Goal: Task Accomplishment & Management: Use online tool/utility

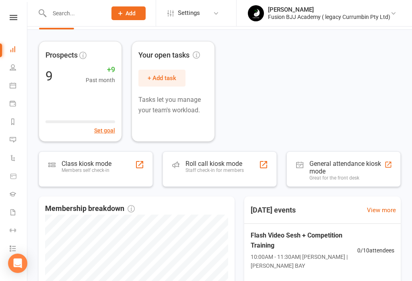
scroll to position [20, 0]
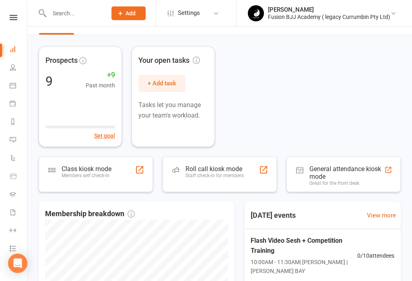
click at [11, 72] on link "People" at bounding box center [19, 68] width 18 height 18
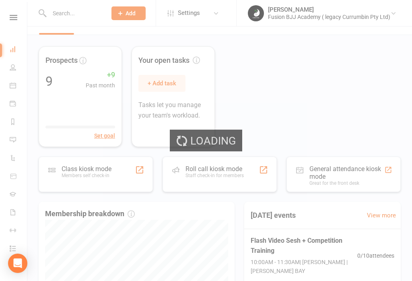
select select "50"
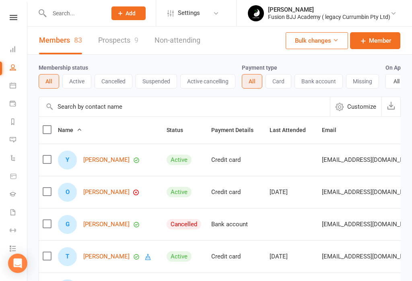
click at [127, 38] on link "Prospects 9" at bounding box center [118, 41] width 40 height 28
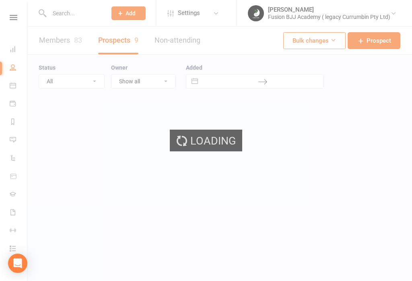
select select "25"
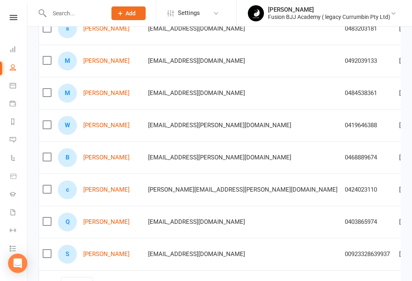
click at [12, 19] on icon at bounding box center [14, 17] width 8 height 5
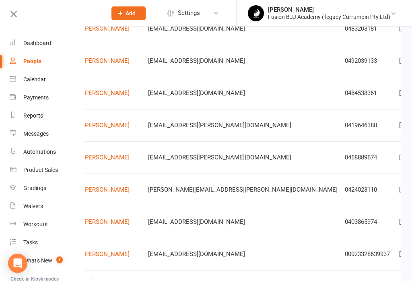
click at [37, 45] on div "Dashboard" at bounding box center [37, 43] width 28 height 6
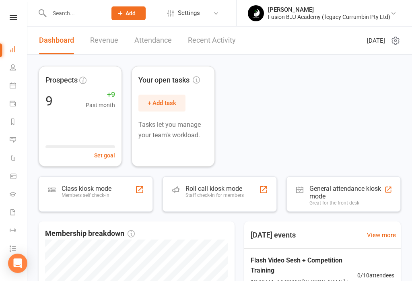
click at [220, 202] on div "Roll call kiosk mode Staff check-in for members" at bounding box center [215, 195] width 58 height 21
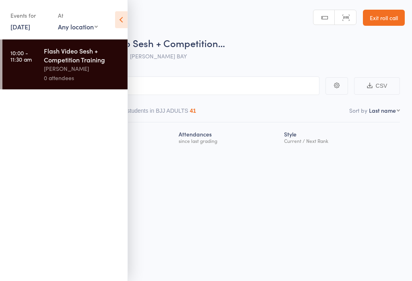
click at [124, 19] on icon at bounding box center [121, 19] width 12 height 17
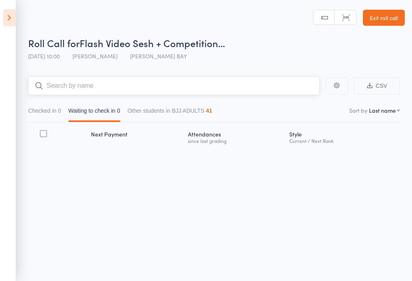
click at [162, 77] on input "search" at bounding box center [174, 86] width 292 height 19
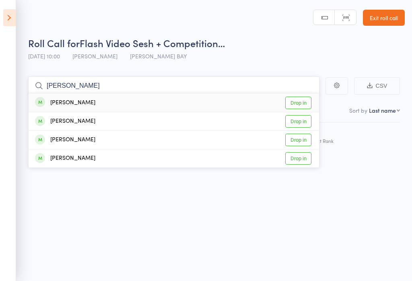
type input "James kirkw"
click at [89, 101] on div "[PERSON_NAME]" at bounding box center [65, 102] width 60 height 9
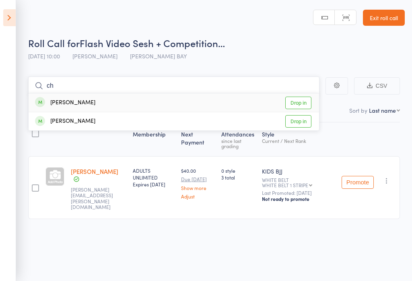
type input "ch"
click at [70, 106] on div "[PERSON_NAME]" at bounding box center [65, 102] width 60 height 9
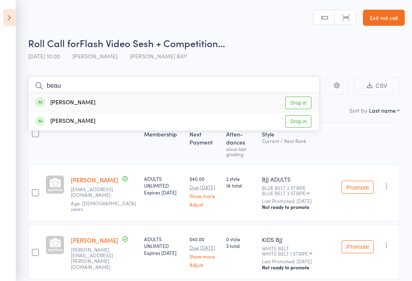
type input "beau"
click at [83, 101] on div "Beau Whitehouse" at bounding box center [65, 102] width 60 height 9
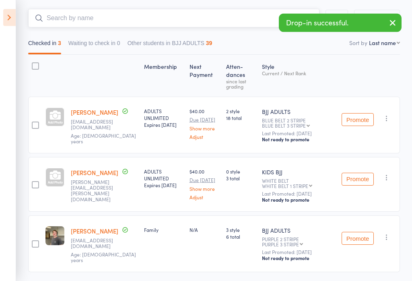
scroll to position [70, 0]
